Goal: Navigation & Orientation: Find specific page/section

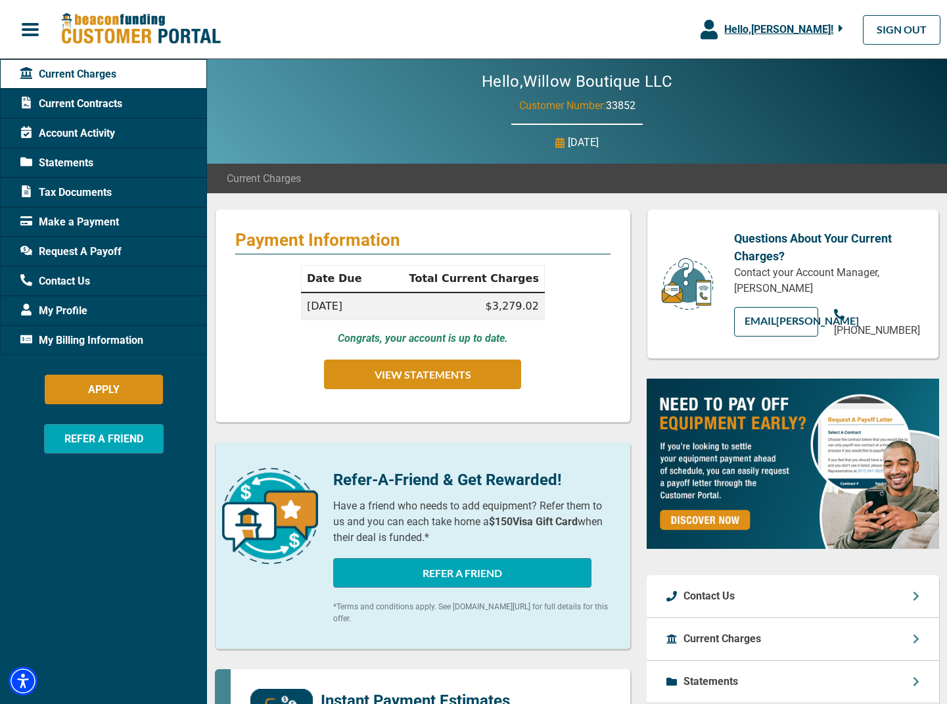
click at [511, 300] on td "$3,279.02" at bounding box center [462, 306] width 166 height 28
click at [442, 373] on button "VIEW STATEMENTS" at bounding box center [422, 374] width 197 height 30
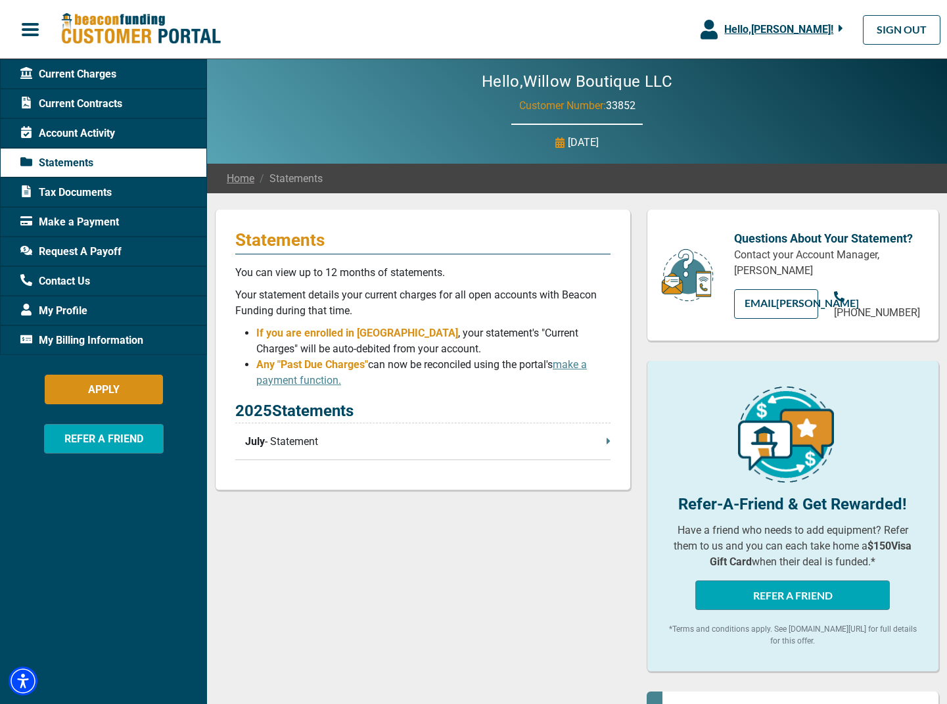
click at [419, 429] on div "2025 Statements July - Statement" at bounding box center [422, 429] width 375 height 61
click at [414, 443] on p "July - Statement" at bounding box center [427, 442] width 365 height 16
click at [100, 136] on span "Account Activity" at bounding box center [67, 134] width 95 height 16
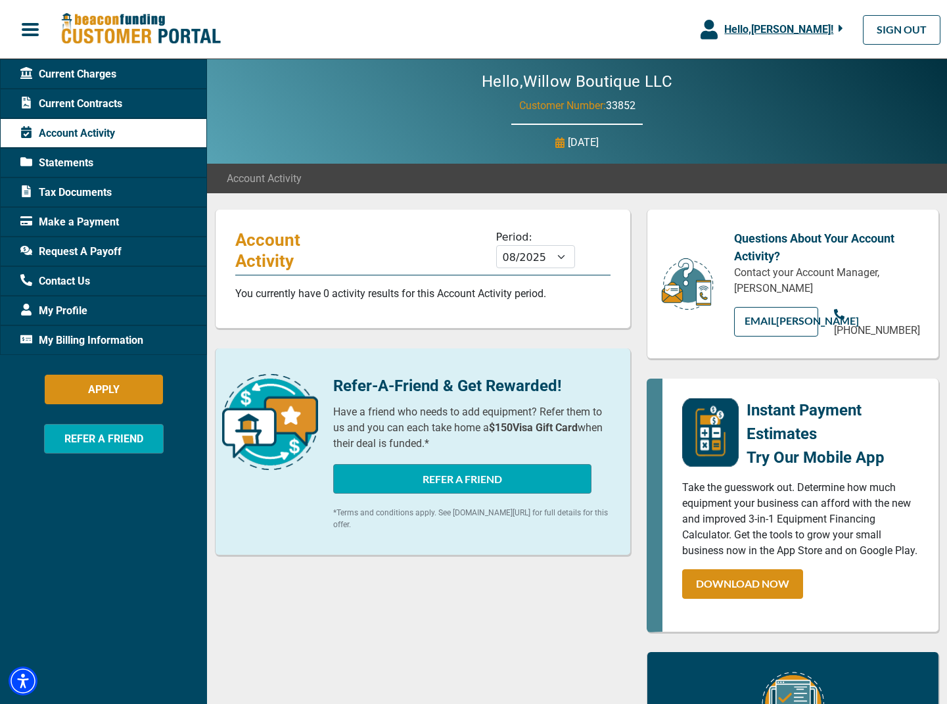
click at [91, 72] on span "Current Charges" at bounding box center [68, 74] width 96 height 16
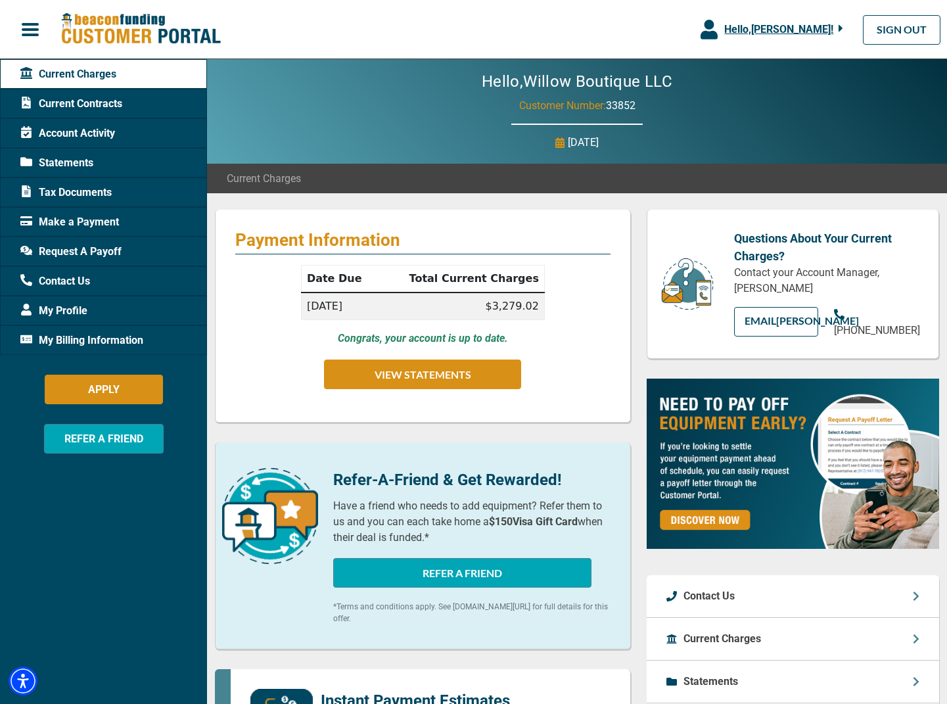
click at [342, 303] on td "[DATE]" at bounding box center [340, 306] width 78 height 28
click at [421, 381] on button "VIEW STATEMENTS" at bounding box center [422, 374] width 197 height 30
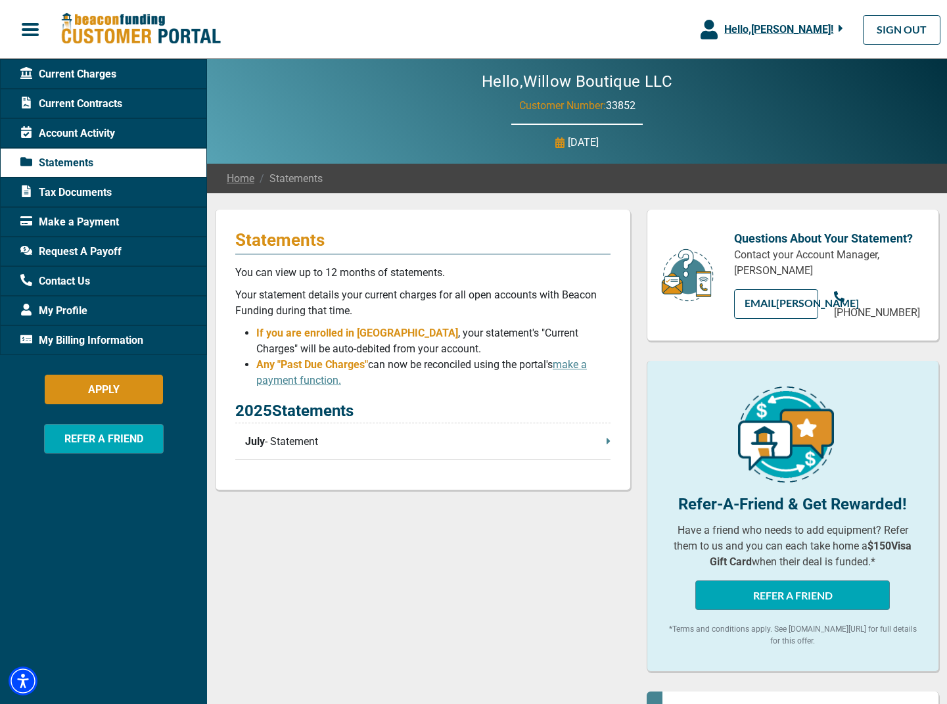
click at [104, 195] on span "Tax Documents" at bounding box center [65, 193] width 91 height 16
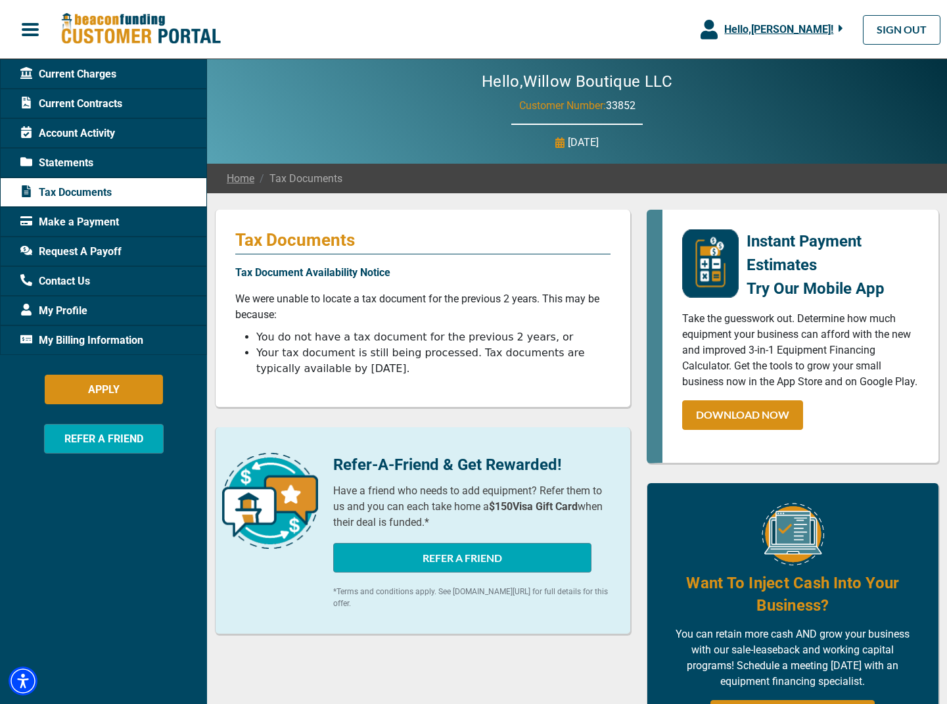
click at [99, 213] on div "Make a Payment" at bounding box center [103, 222] width 207 height 30
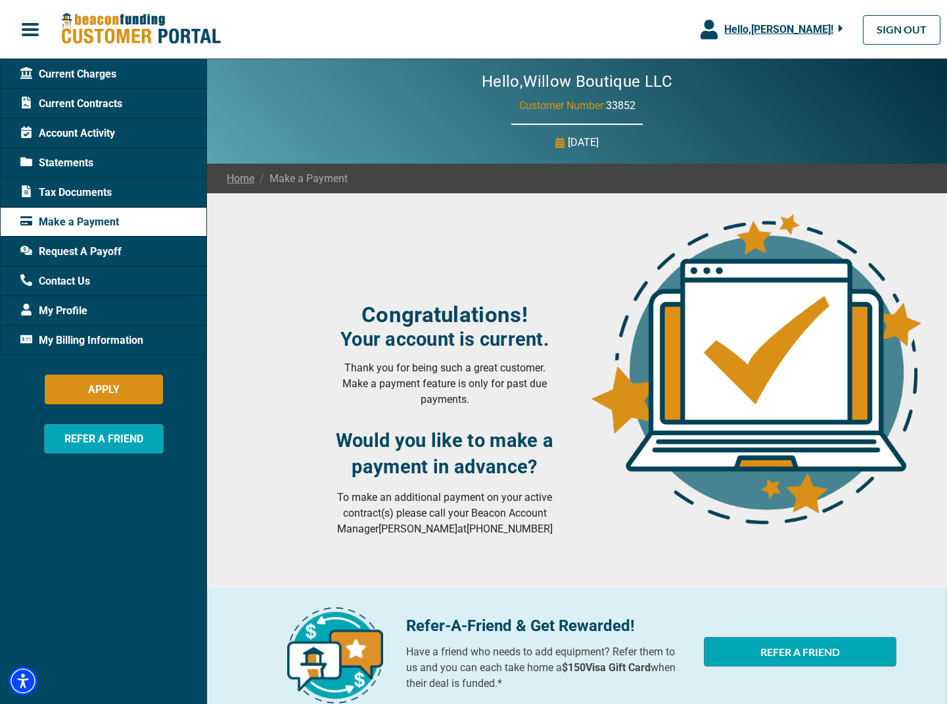
click at [83, 198] on span "Tax Documents" at bounding box center [65, 193] width 91 height 16
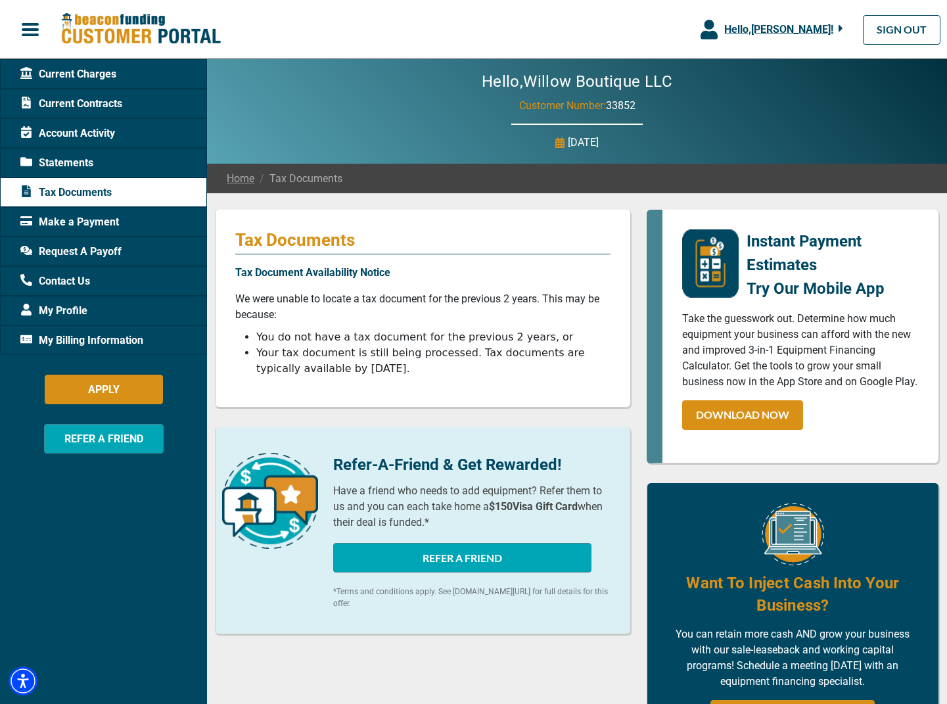
click at [99, 90] on div "Current Contracts" at bounding box center [103, 104] width 207 height 30
